Goal: Task Accomplishment & Management: Manage account settings

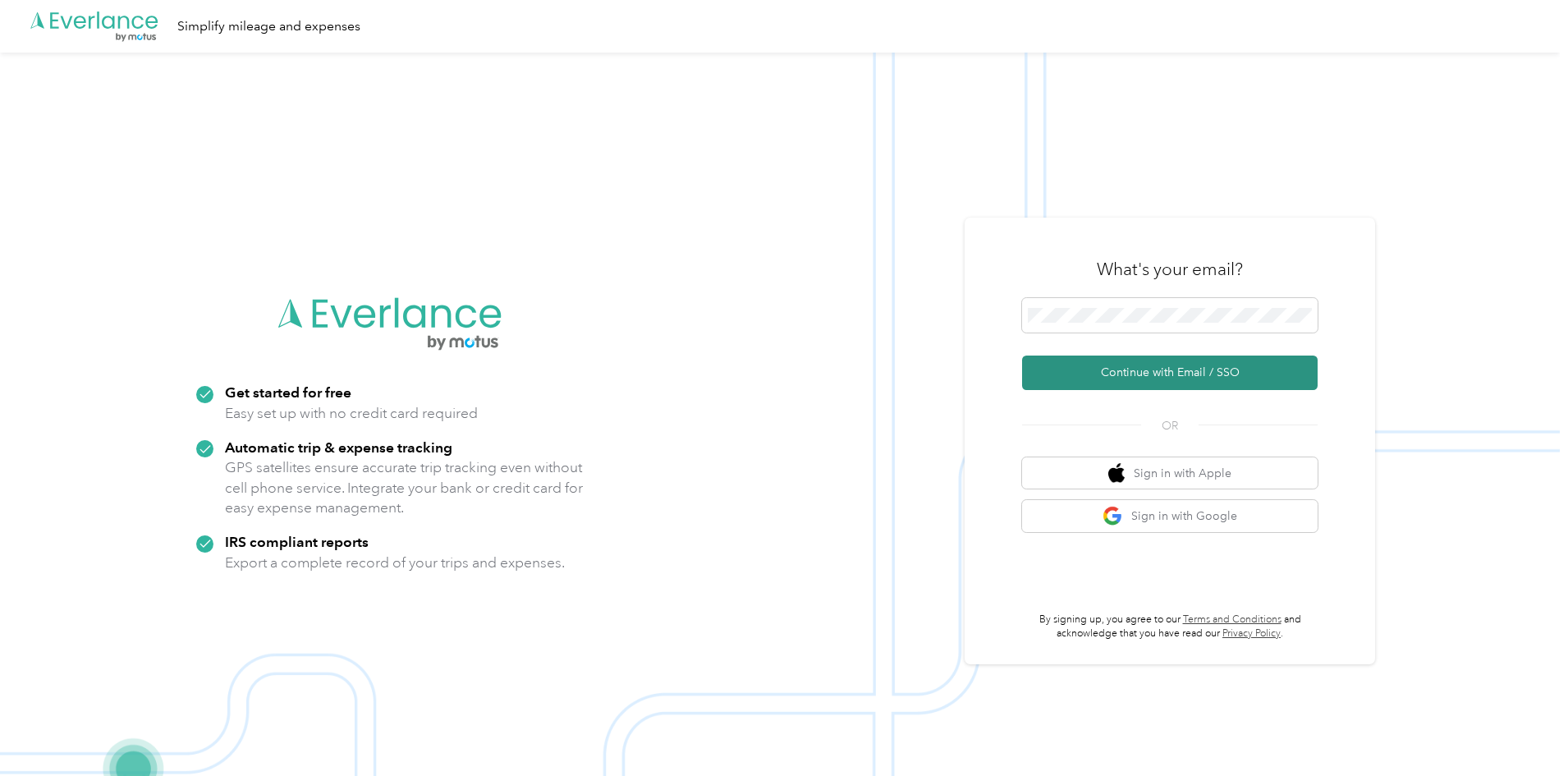
click at [1153, 369] on button "Continue with Email / SSO" at bounding box center [1170, 373] width 295 height 34
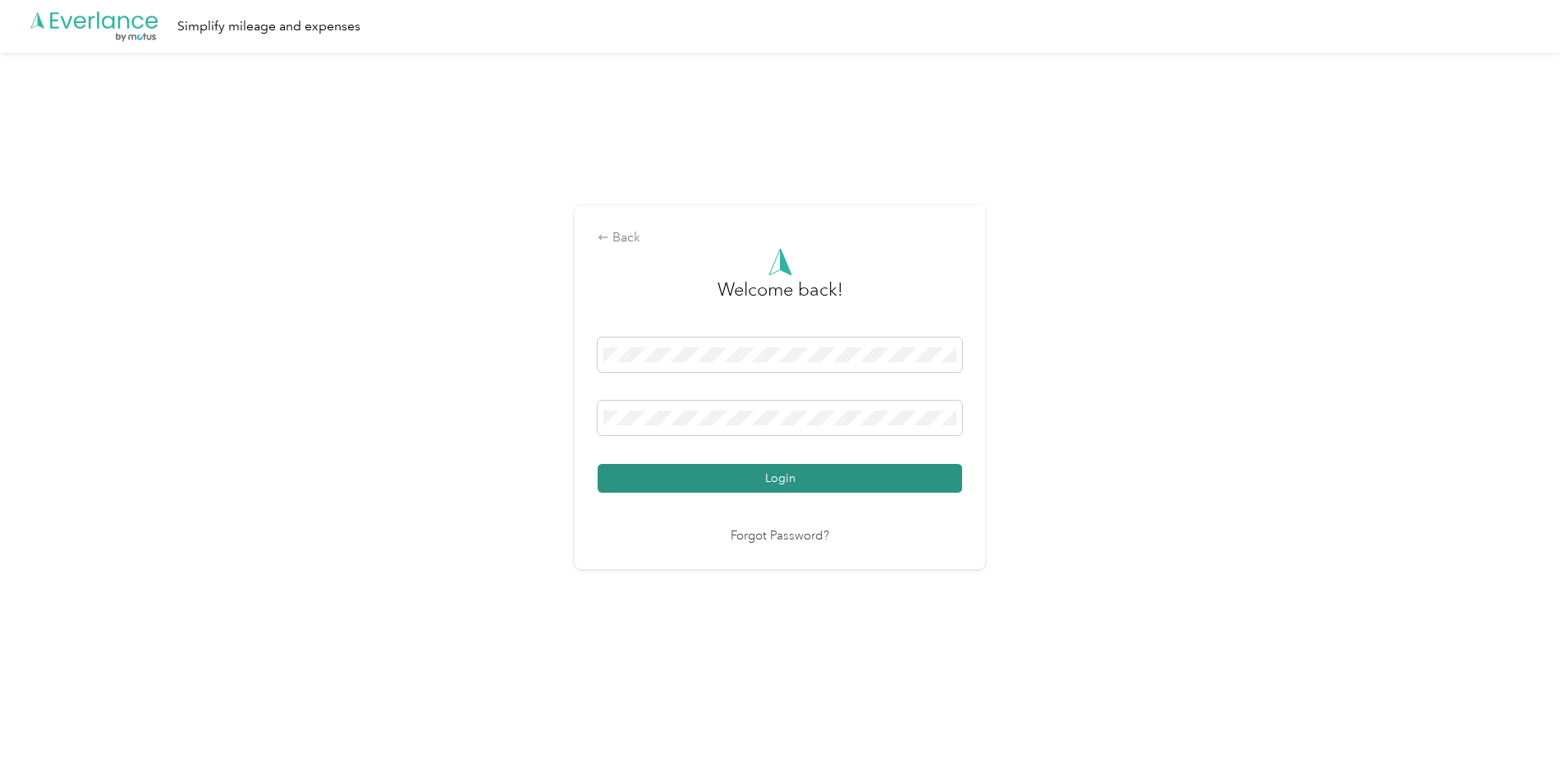
click at [787, 476] on button "Login" at bounding box center [780, 478] width 364 height 29
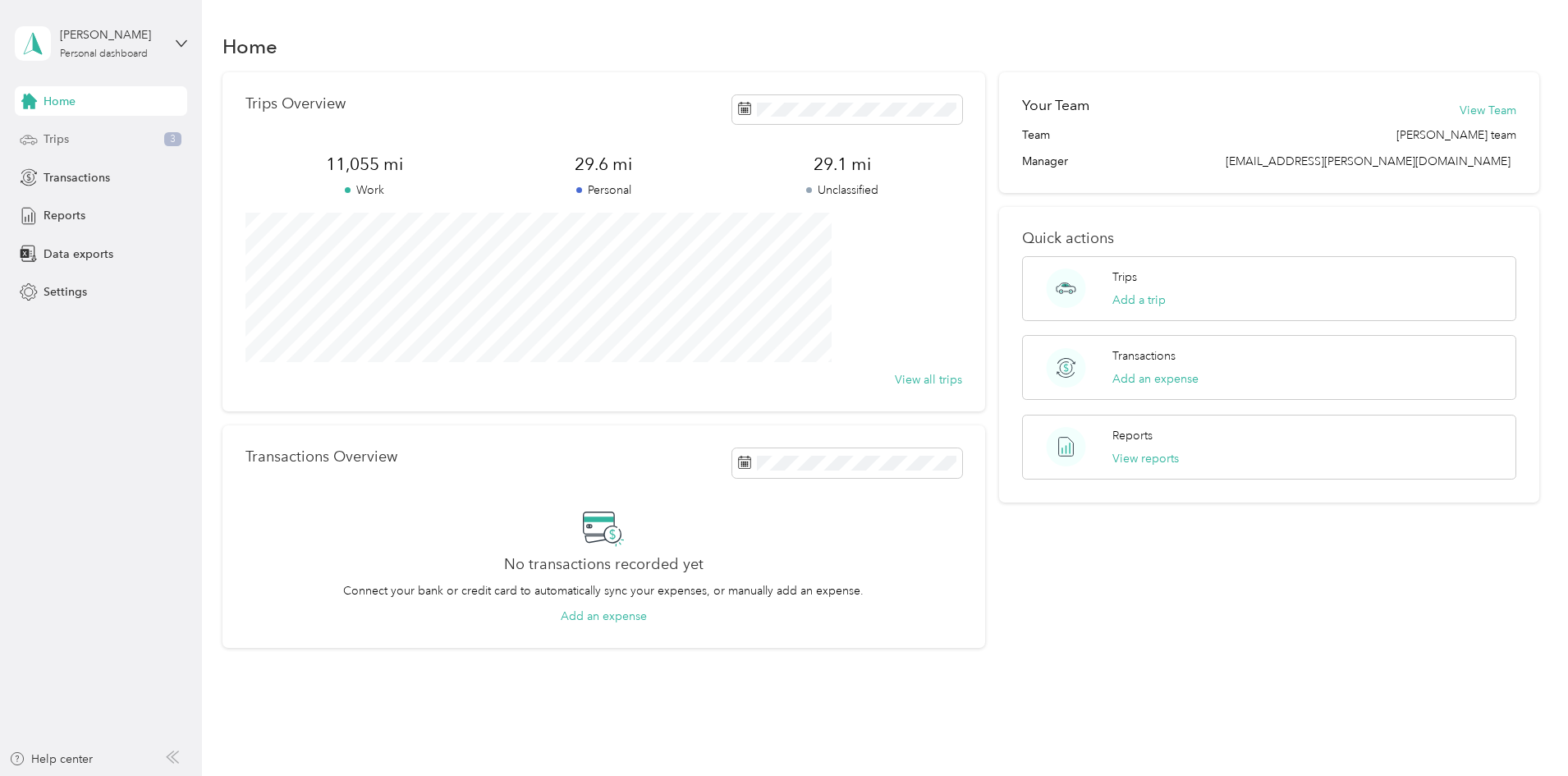
click at [64, 142] on span "Trips" at bounding box center [56, 139] width 26 height 17
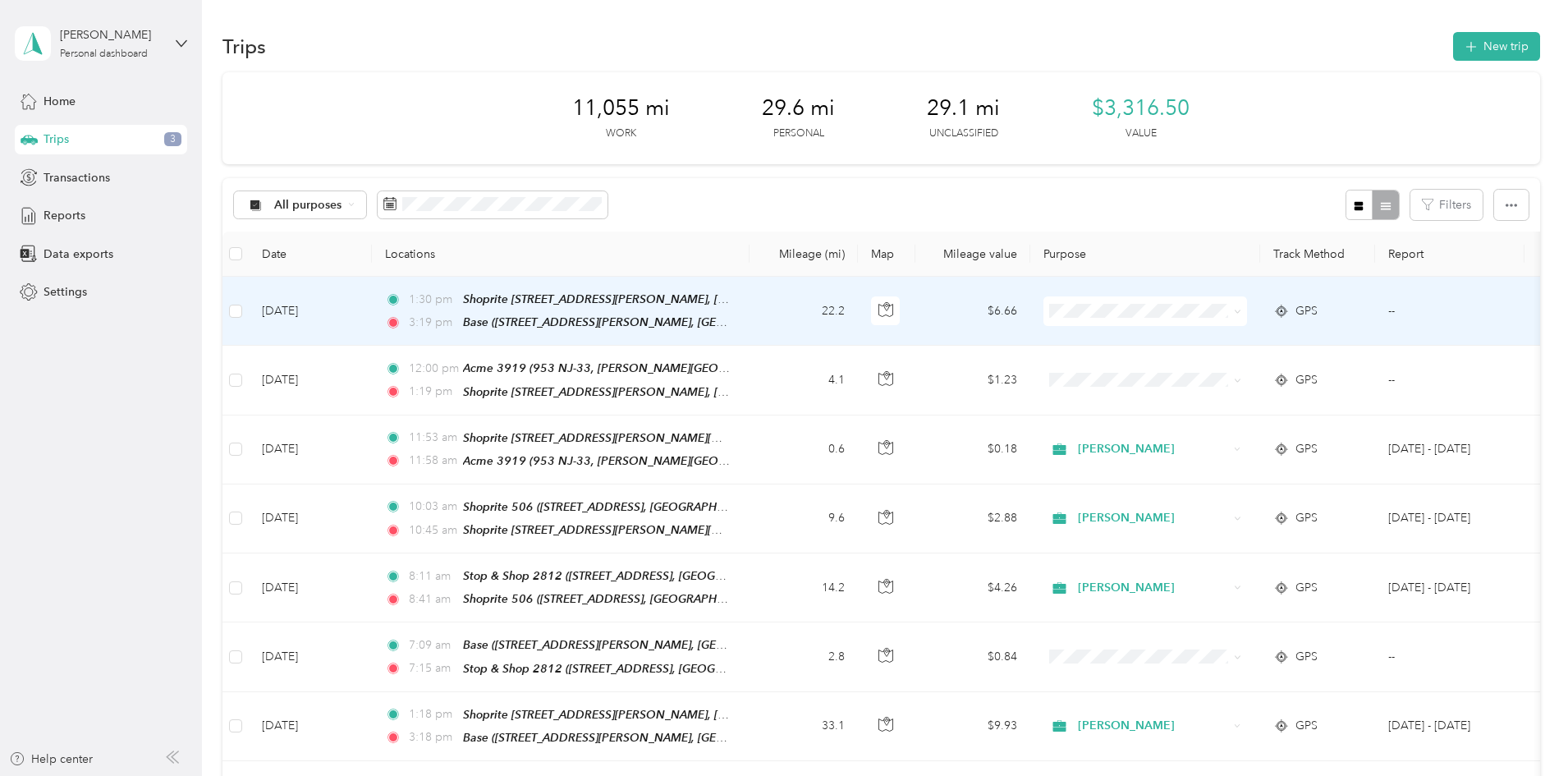
click at [1214, 344] on li "[PERSON_NAME]" at bounding box center [1254, 340] width 204 height 29
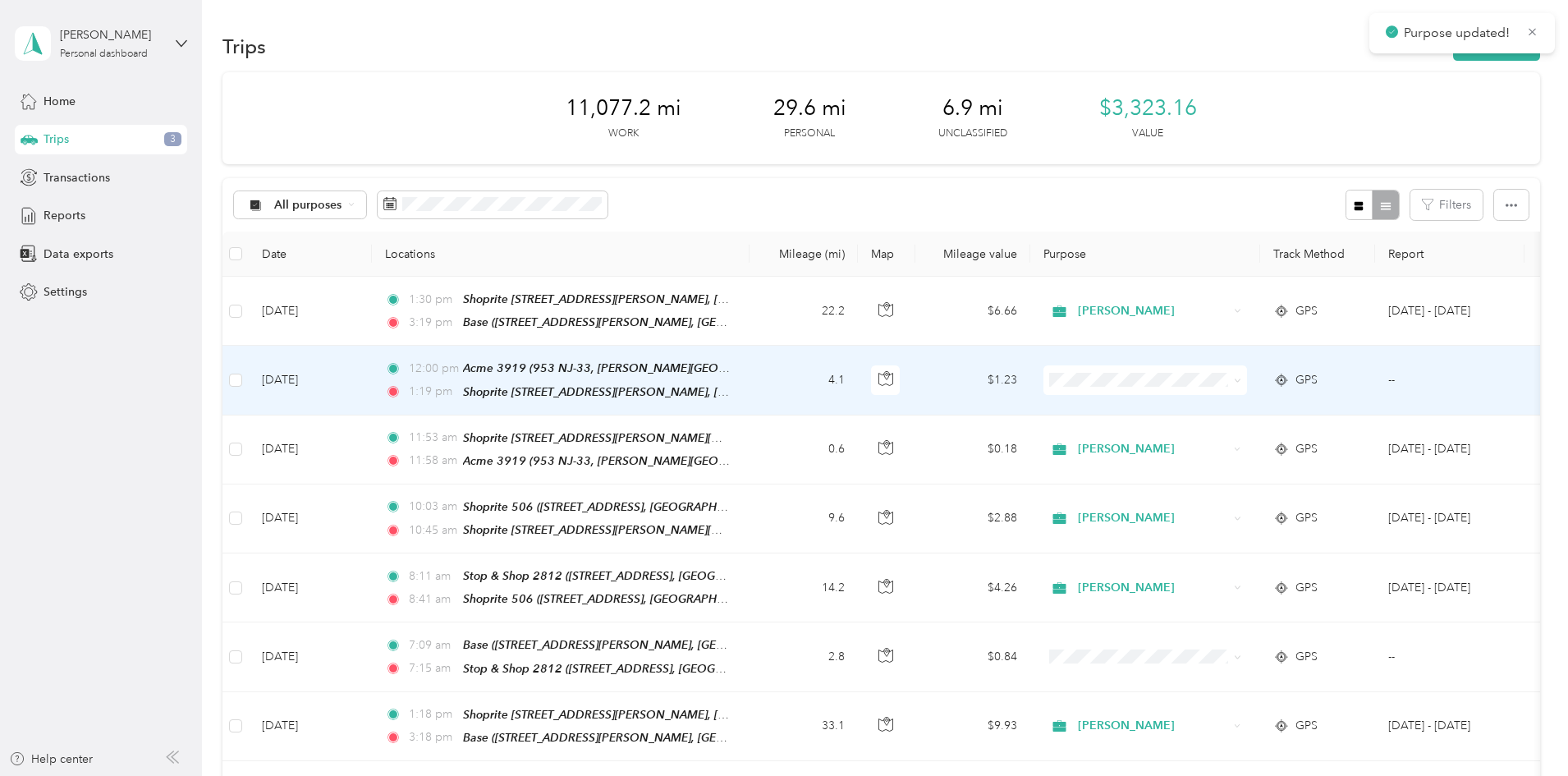
click at [1212, 407] on span "[PERSON_NAME]" at bounding box center [1269, 402] width 152 height 17
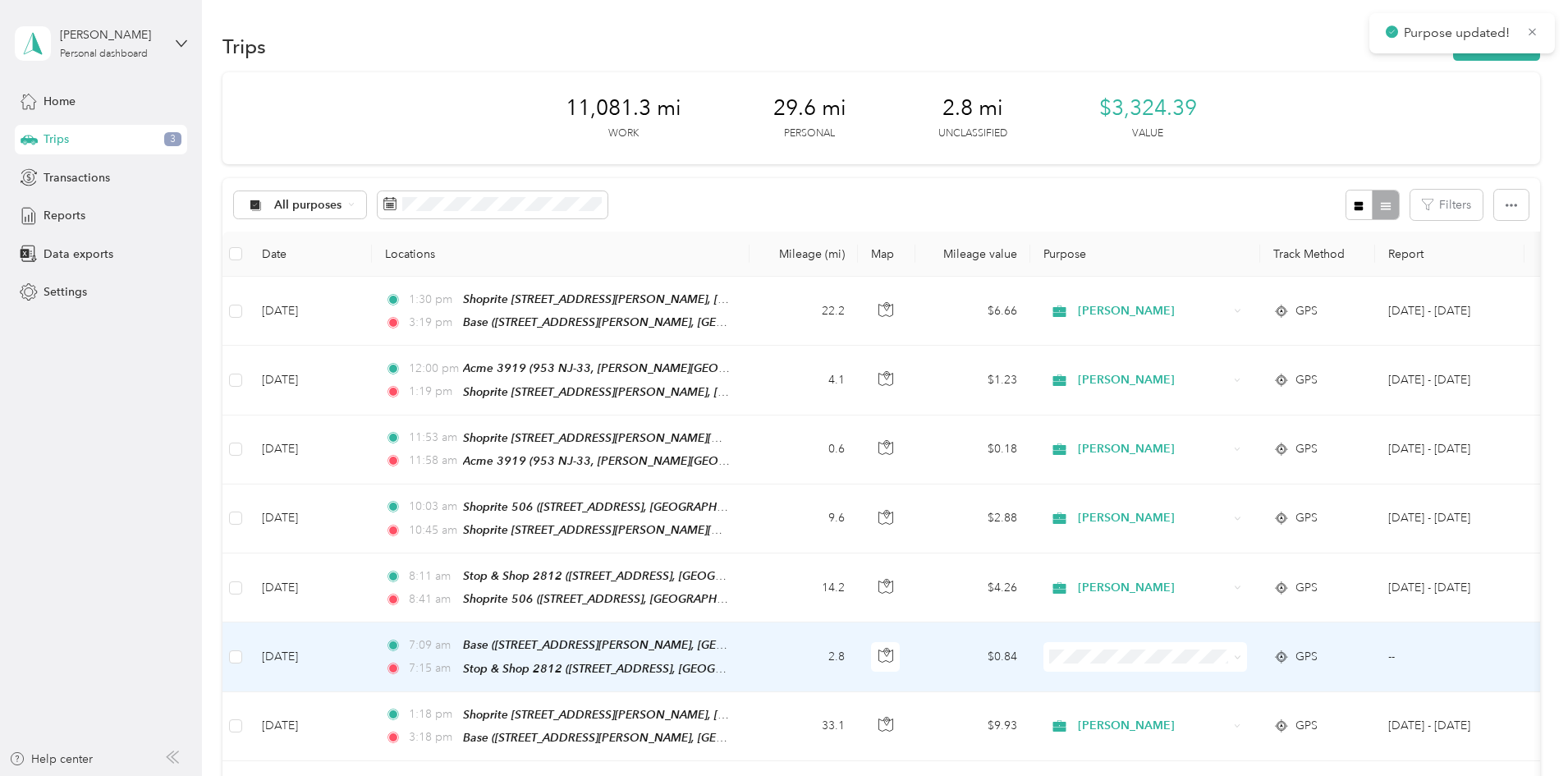
click at [1209, 675] on span "[PERSON_NAME]" at bounding box center [1269, 671] width 152 height 17
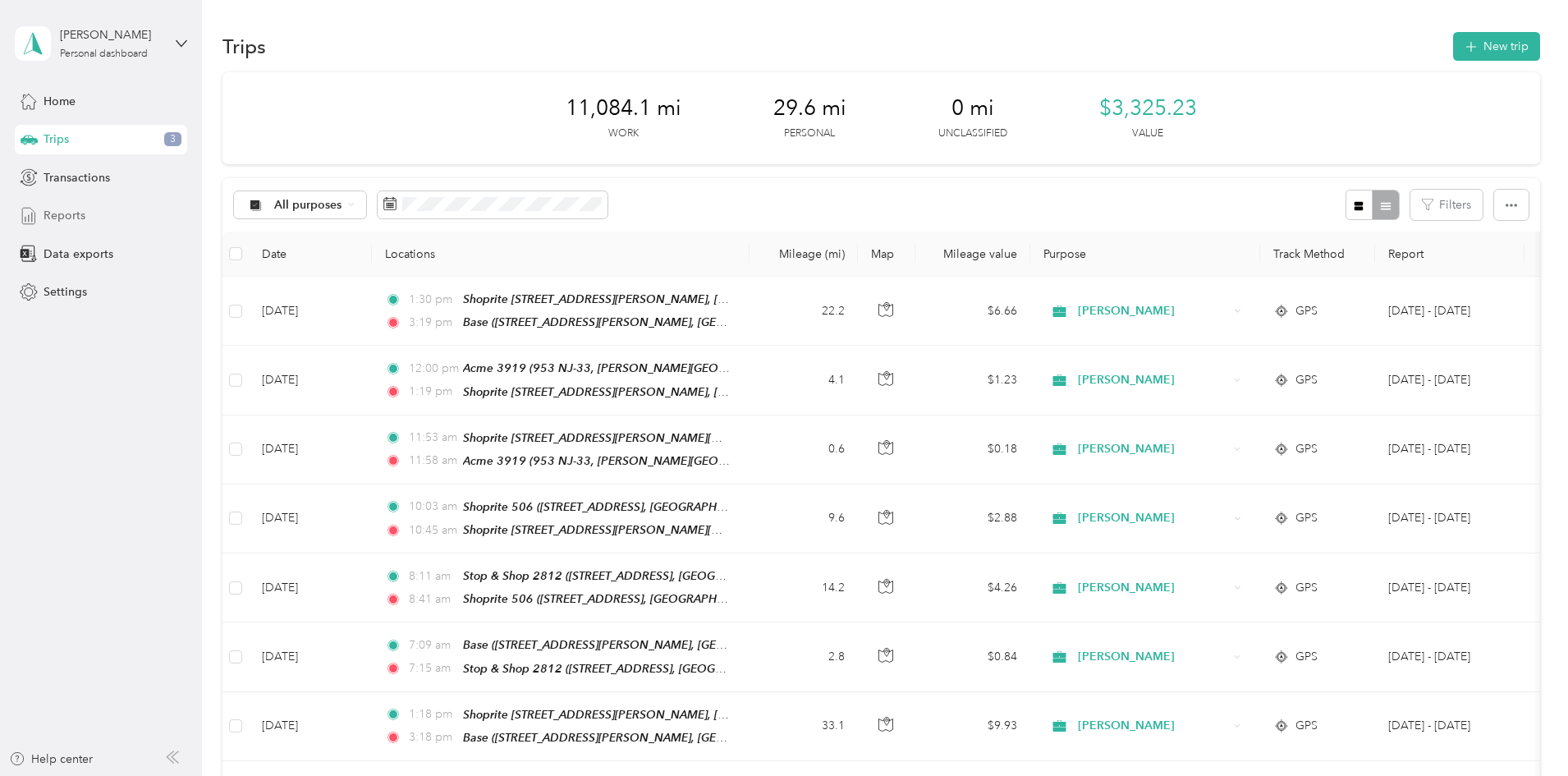
click at [72, 212] on span "Reports" at bounding box center [64, 216] width 42 height 17
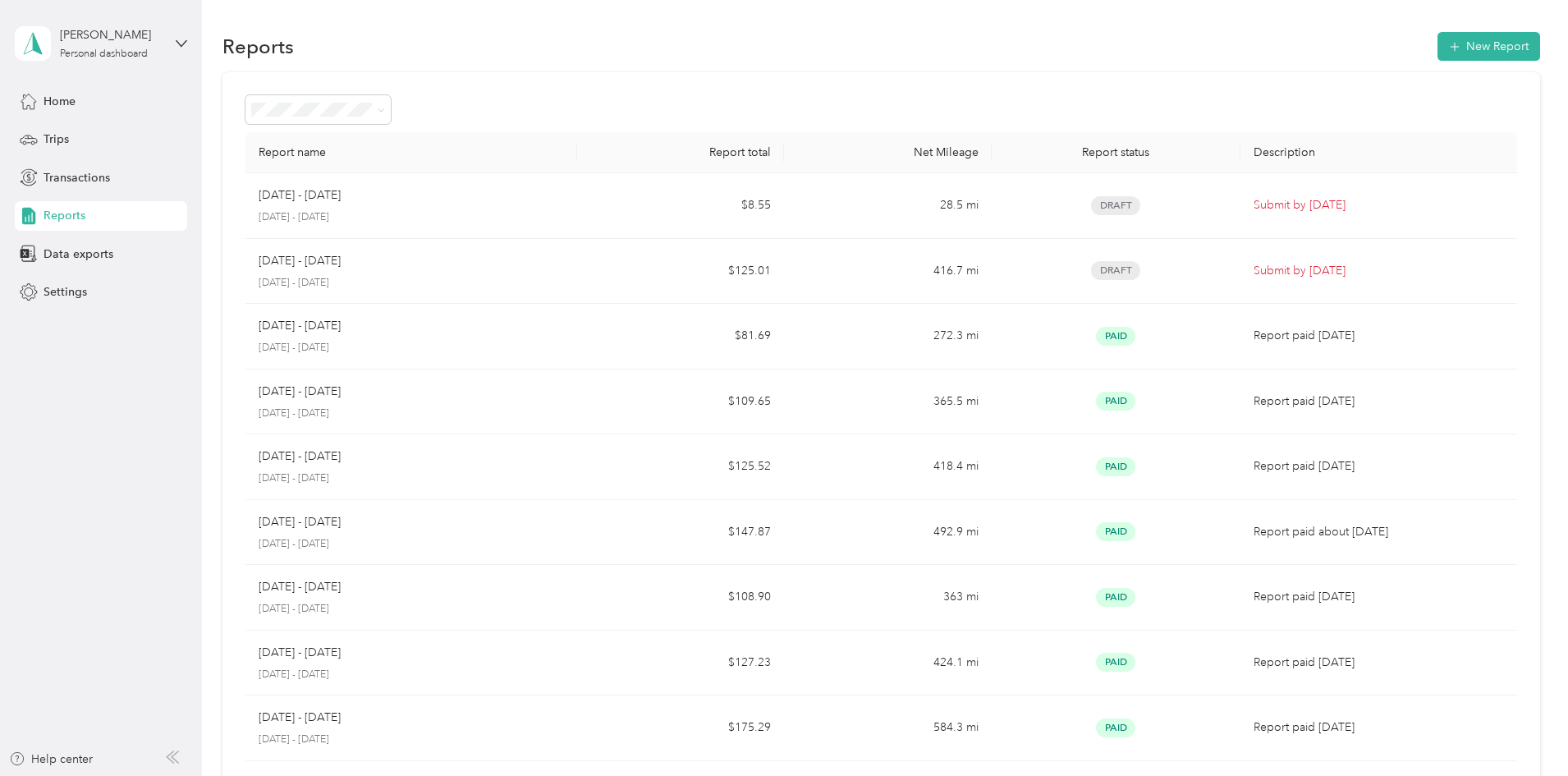
click at [69, 62] on div "[PERSON_NAME] Personal dashboard" at bounding box center [101, 43] width 172 height 57
click at [54, 138] on div "Log out" at bounding box center [234, 128] width 415 height 29
